Goal: Information Seeking & Learning: Learn about a topic

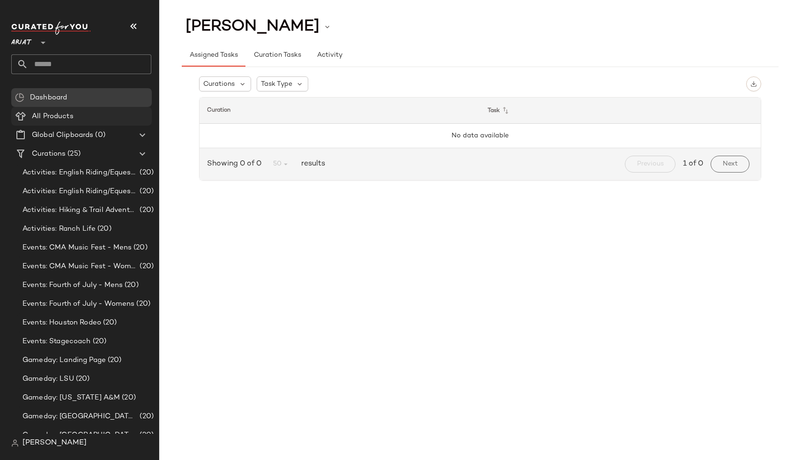
click at [67, 117] on span "All Products" at bounding box center [53, 116] width 42 height 11
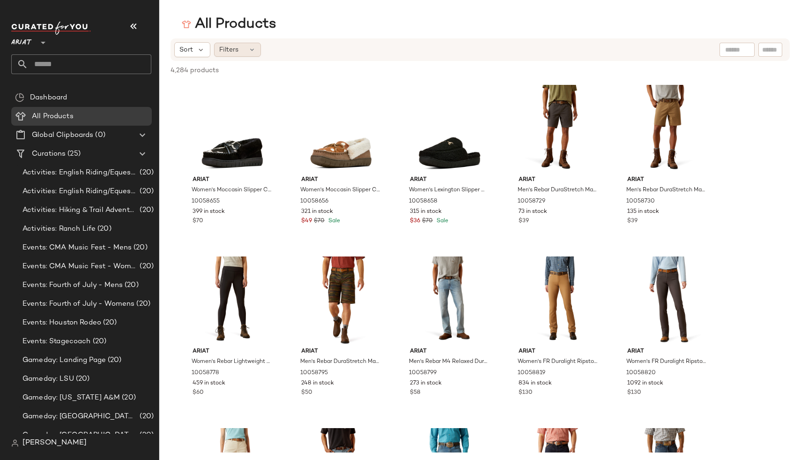
click at [248, 54] on div "Filters" at bounding box center [237, 50] width 47 height 14
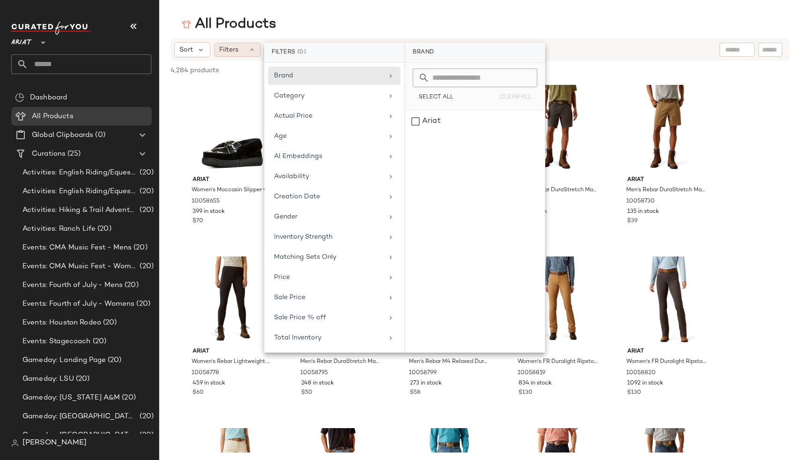
click at [248, 54] on div "Filters" at bounding box center [237, 50] width 47 height 14
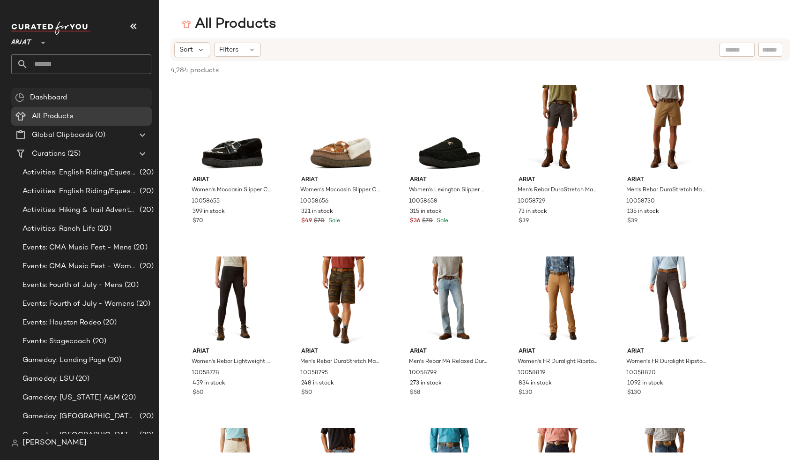
click at [65, 96] on span "Dashboard" at bounding box center [48, 97] width 37 height 11
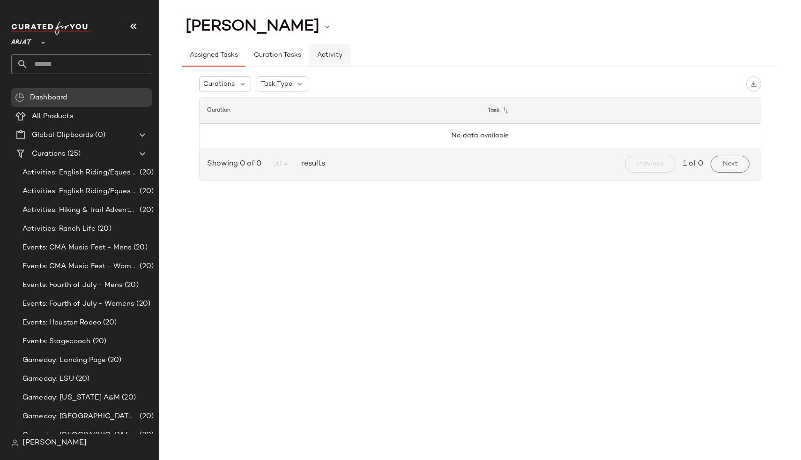
click at [336, 48] on button "Activity" at bounding box center [330, 55] width 42 height 22
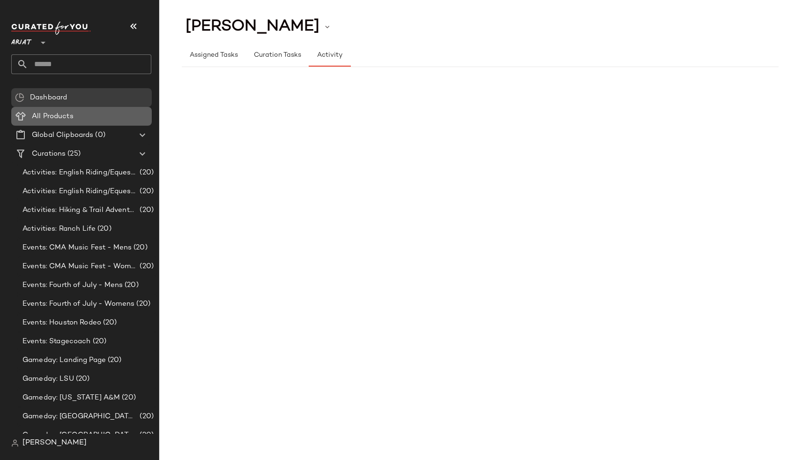
click at [59, 112] on span "All Products" at bounding box center [53, 116] width 42 height 11
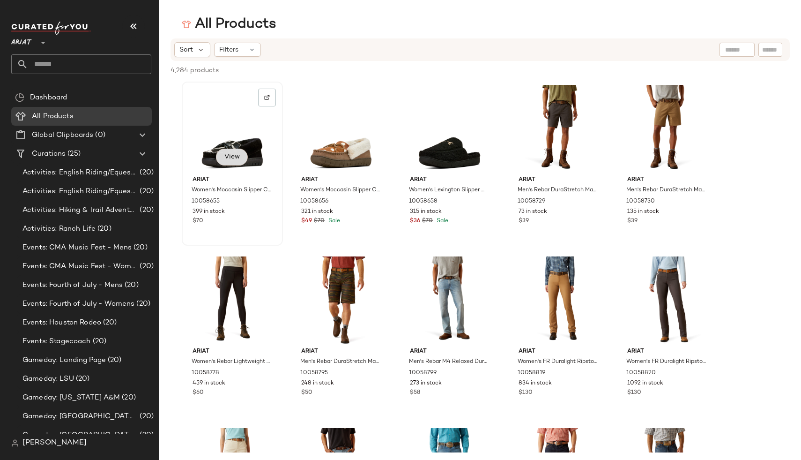
click at [228, 158] on span "View" at bounding box center [232, 156] width 16 height 7
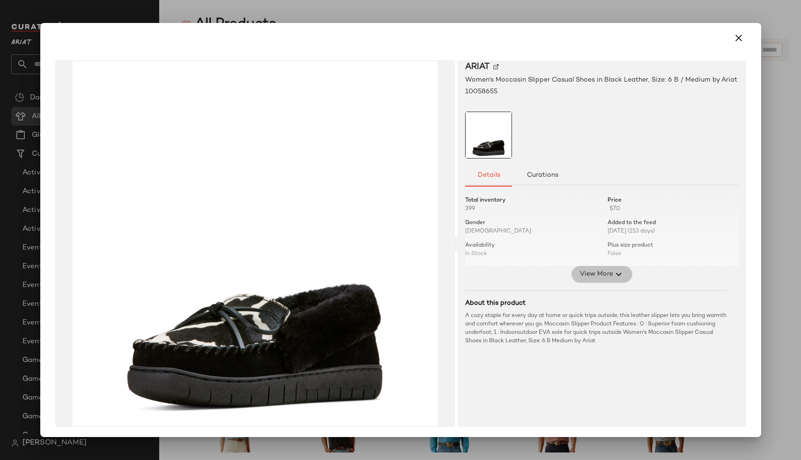
click at [605, 281] on button "View More" at bounding box center [602, 274] width 61 height 17
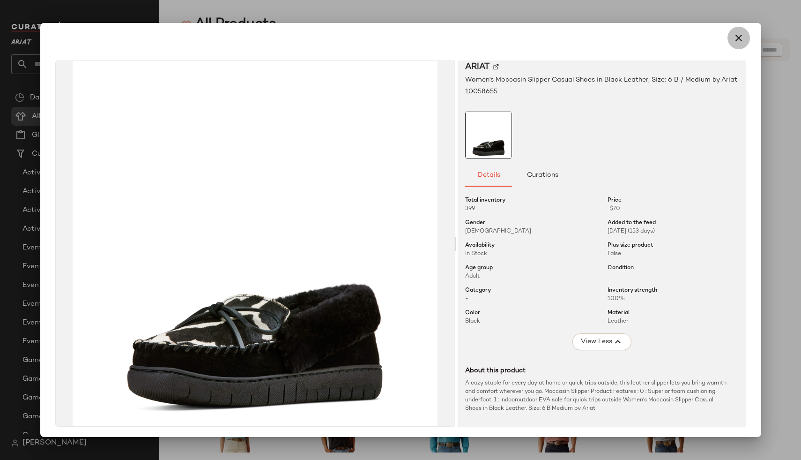
click at [736, 46] on button "button" at bounding box center [739, 38] width 22 height 22
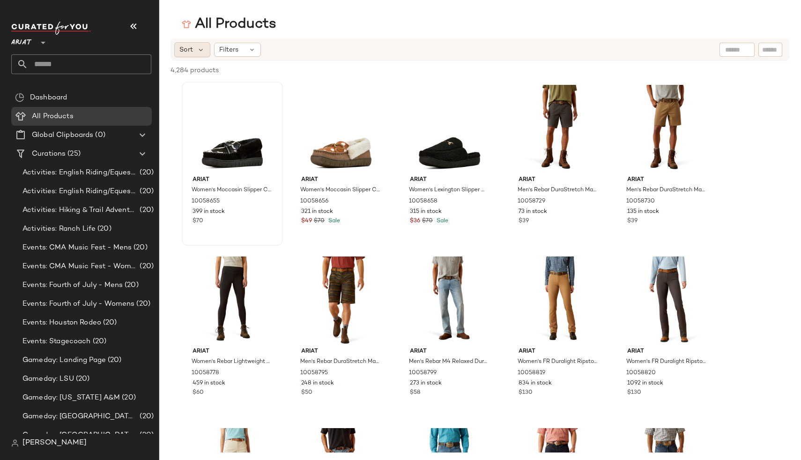
click at [178, 48] on div "Sort" at bounding box center [192, 49] width 36 height 15
click at [225, 71] on label "Newest" at bounding box center [231, 74] width 76 height 13
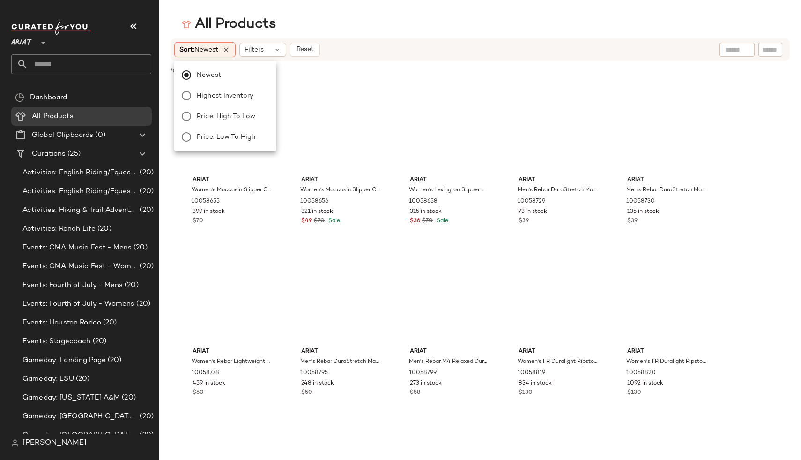
click at [428, 39] on div "Sort: Newest Filters Reset" at bounding box center [480, 49] width 619 height 22
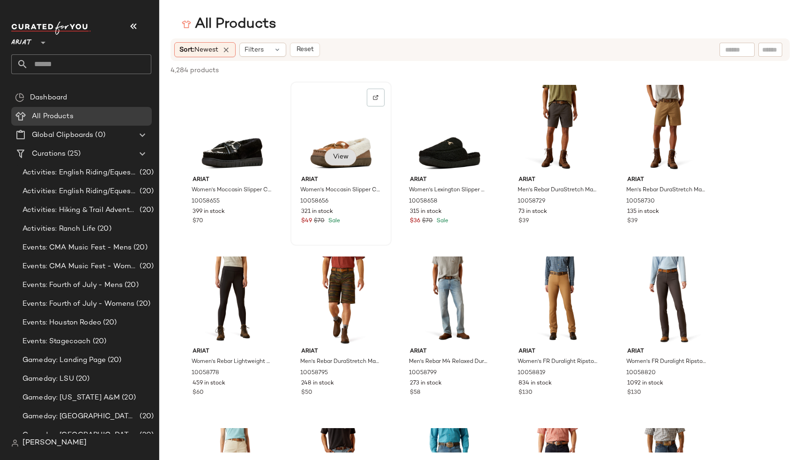
click at [344, 157] on span "View" at bounding box center [341, 156] width 16 height 7
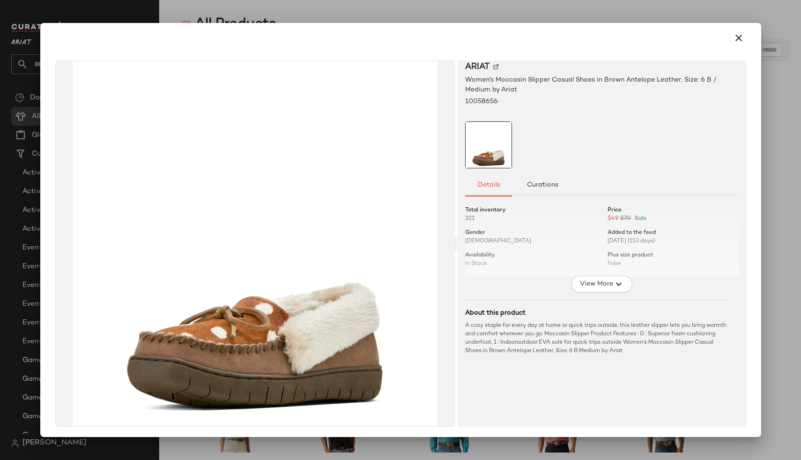
click at [602, 273] on div at bounding box center [601, 237] width 273 height 77
click at [605, 288] on span "View More" at bounding box center [596, 283] width 34 height 11
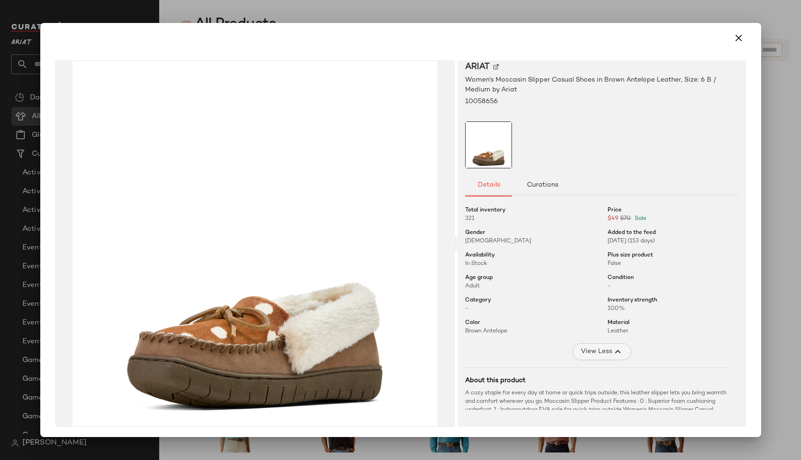
scroll to position [13, 0]
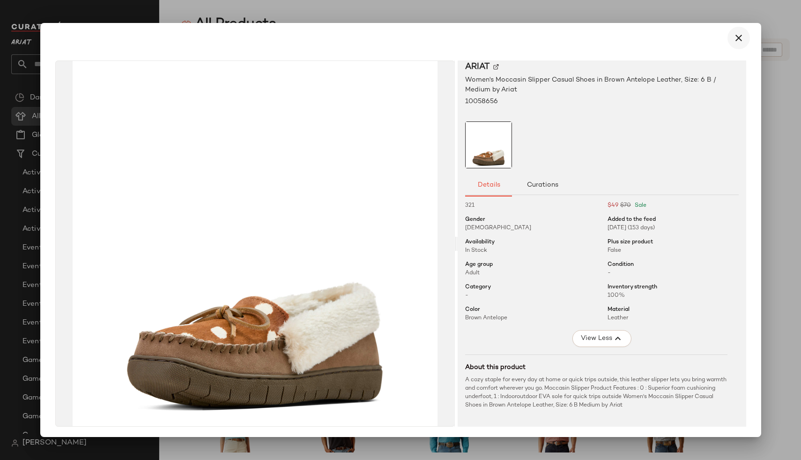
click at [736, 36] on icon "button" at bounding box center [738, 37] width 11 height 11
